Goal: Information Seeking & Learning: Learn about a topic

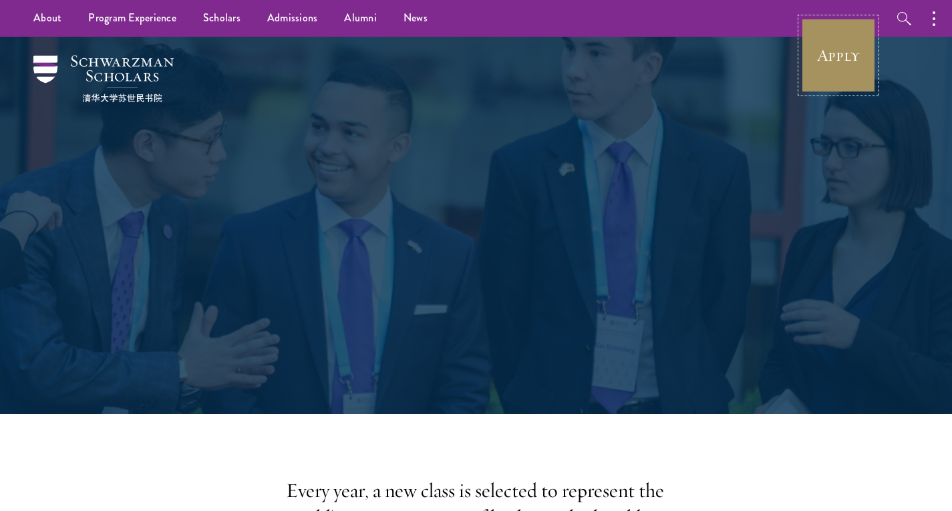
drag, startPoint x: 0, startPoint y: 0, endPoint x: 851, endPoint y: 77, distance: 854.2
click at [851, 77] on link "Apply" at bounding box center [838, 55] width 75 height 75
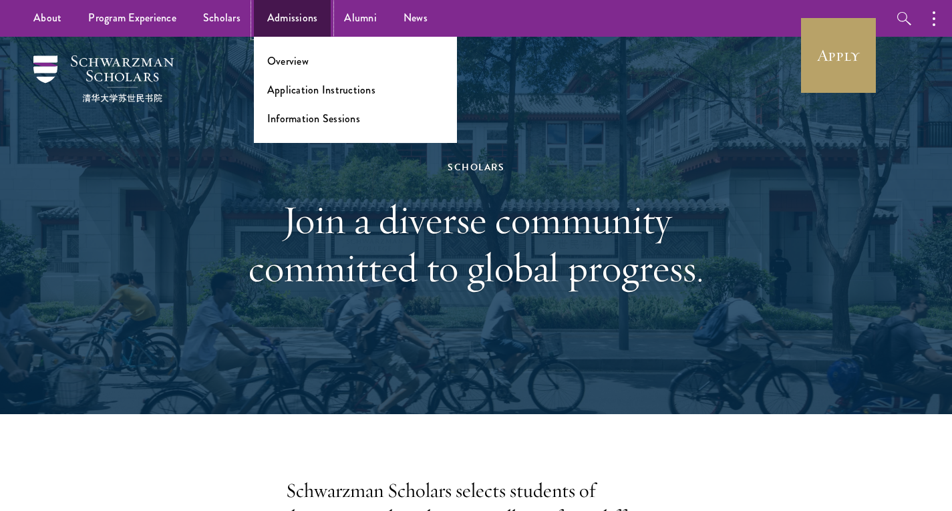
click at [282, 24] on link "Admissions" at bounding box center [292, 18] width 77 height 37
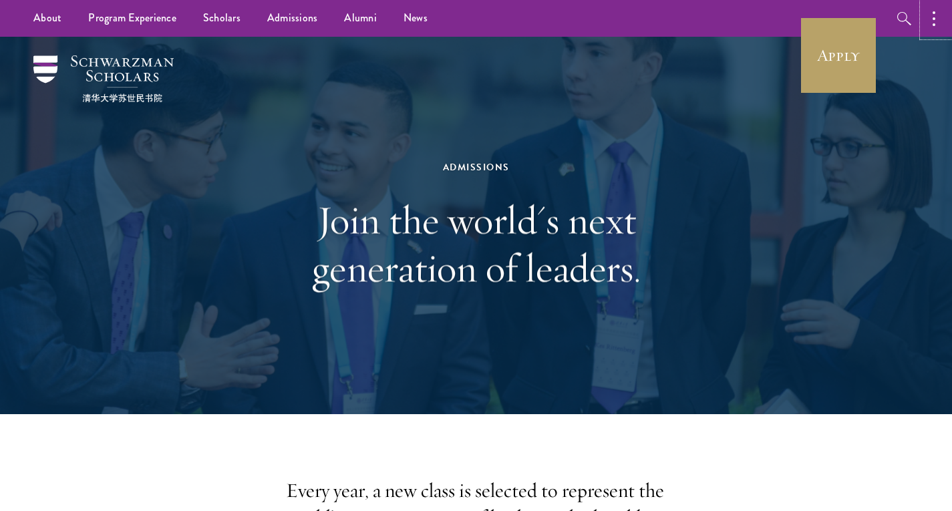
drag, startPoint x: 951, startPoint y: 31, endPoint x: 959, endPoint y: 37, distance: 10.0
click at [414, 17] on link "News" at bounding box center [415, 18] width 51 height 37
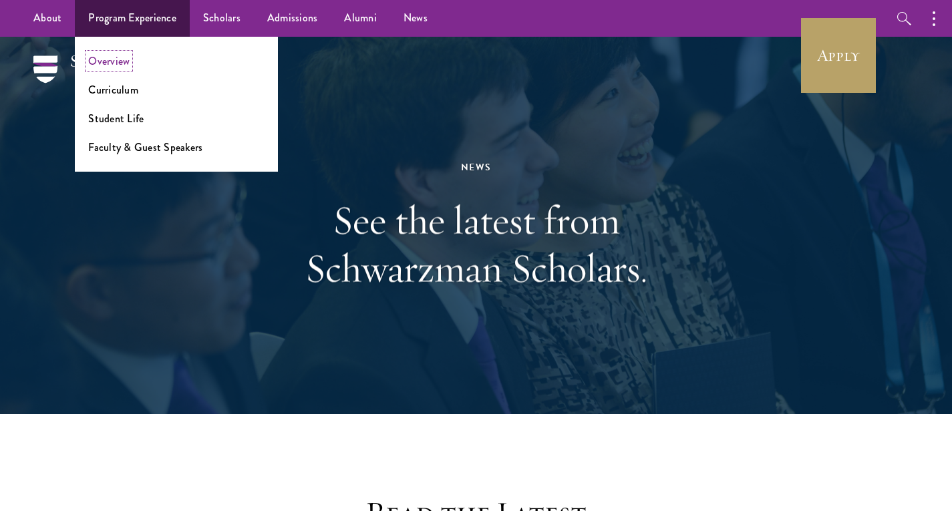
click at [117, 65] on link "Overview" at bounding box center [108, 60] width 41 height 15
